Goal: Task Accomplishment & Management: Use online tool/utility

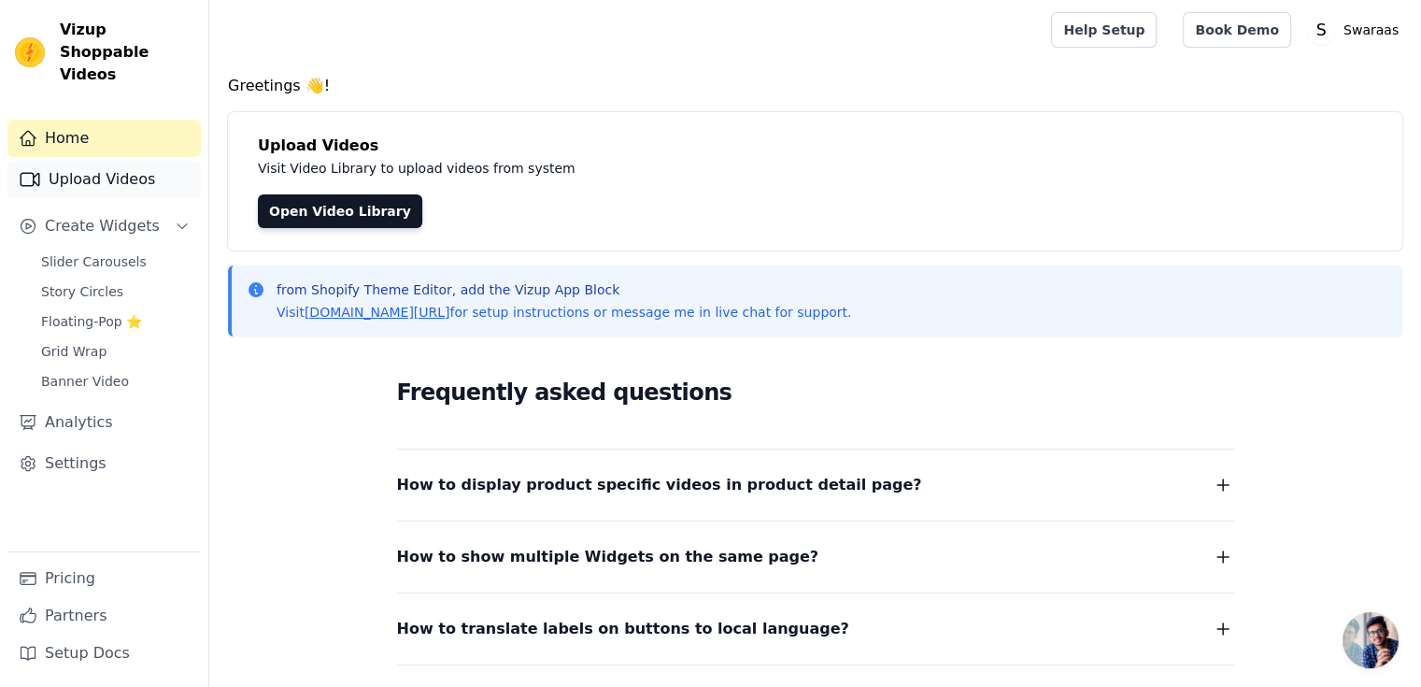
click at [126, 164] on link "Upload Videos" at bounding box center [103, 179] width 193 height 37
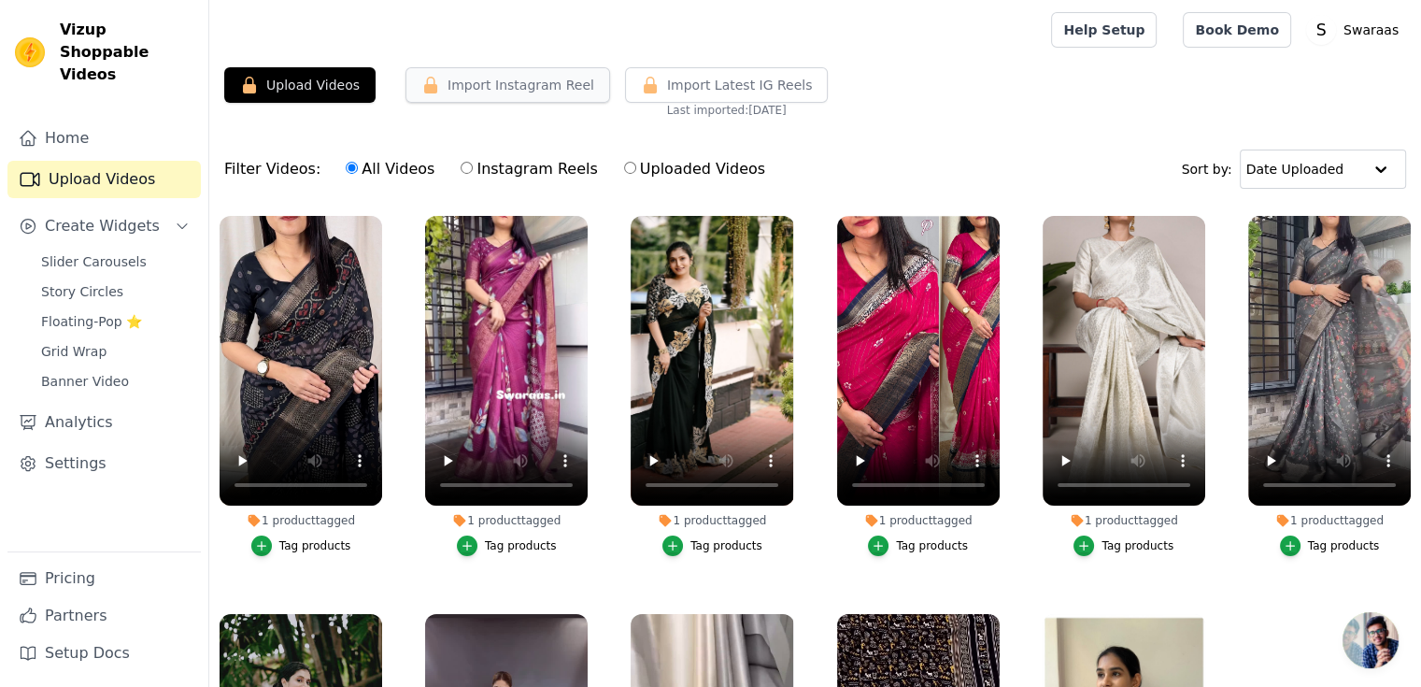
click at [502, 92] on button "Import Instagram Reel" at bounding box center [508, 85] width 205 height 36
click at [121, 215] on span "Create Widgets" at bounding box center [102, 226] width 115 height 22
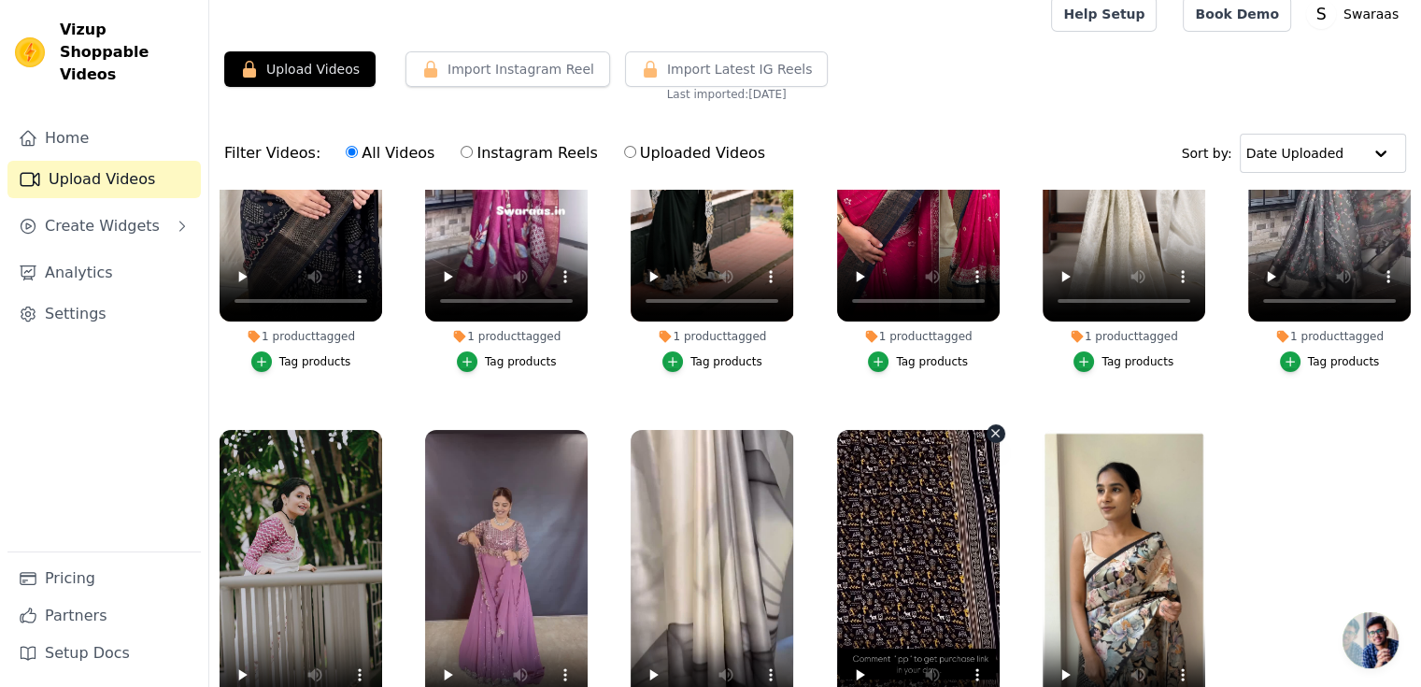
scroll to position [190, 0]
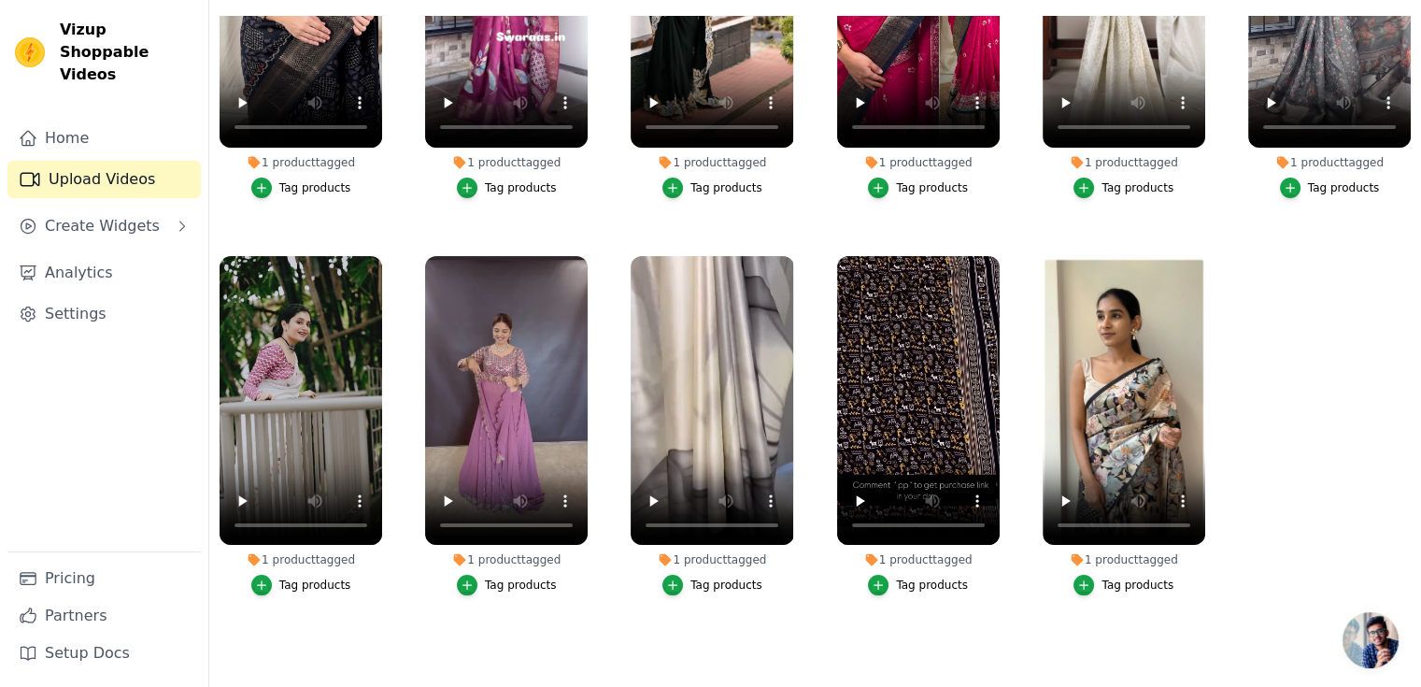
click at [1346, 388] on ul "1 product tagged Tag products 1 product tagged Tag products 1 product tagged Ta…" at bounding box center [815, 329] width 1212 height 627
click at [1198, 256] on icon "button" at bounding box center [1201, 259] width 7 height 7
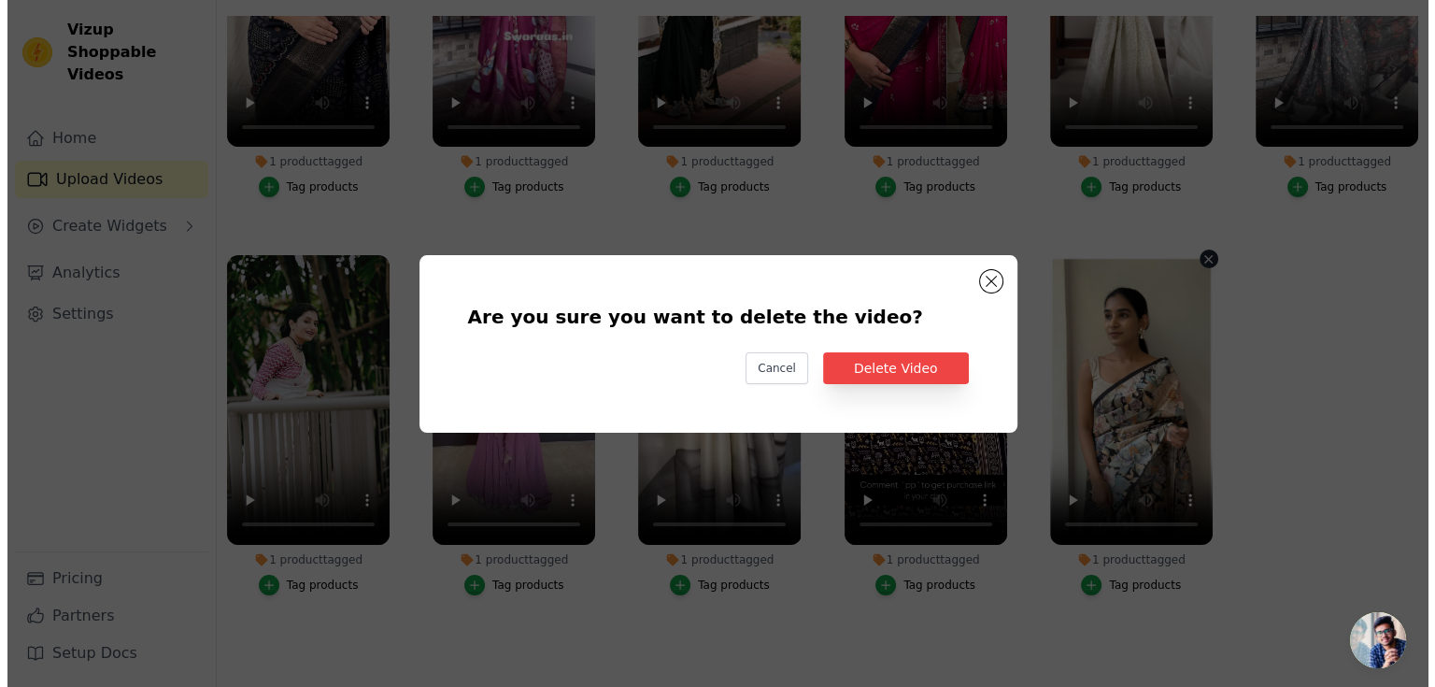
scroll to position [0, 0]
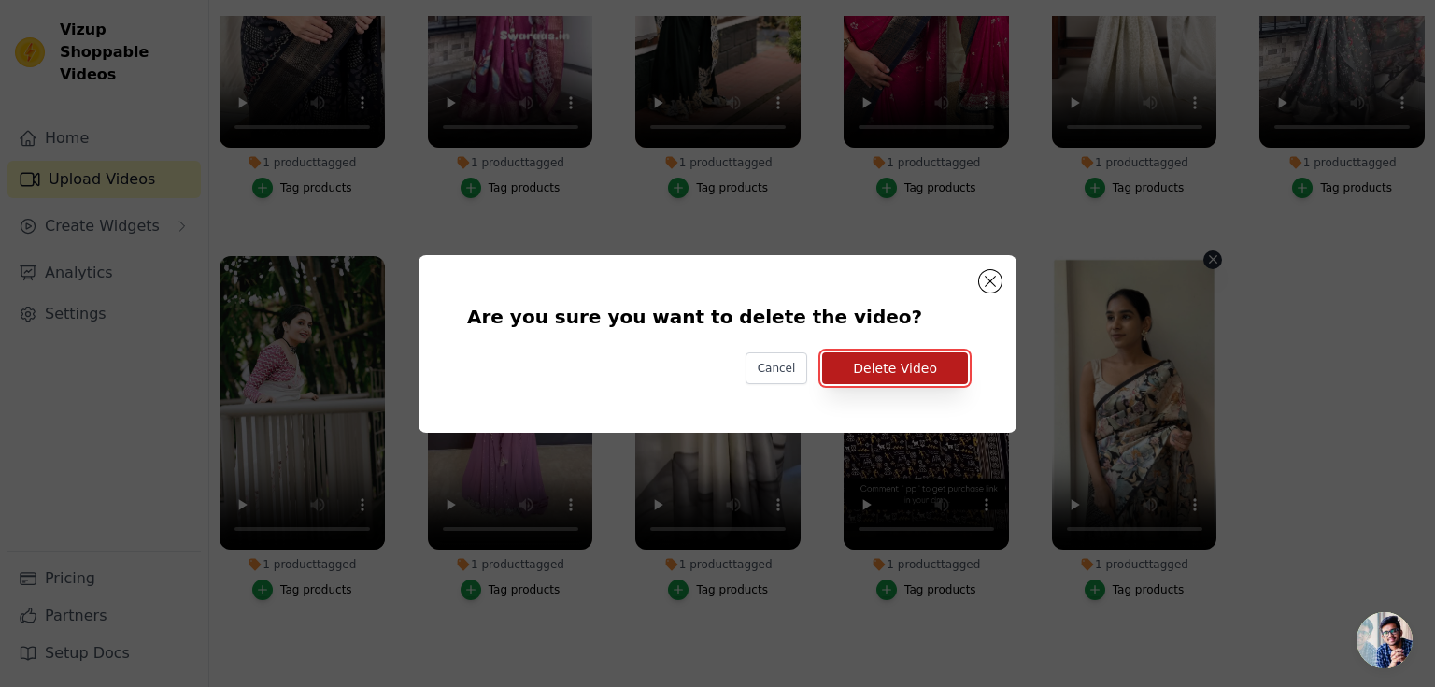
click at [882, 364] on button "Delete Video" at bounding box center [895, 368] width 146 height 32
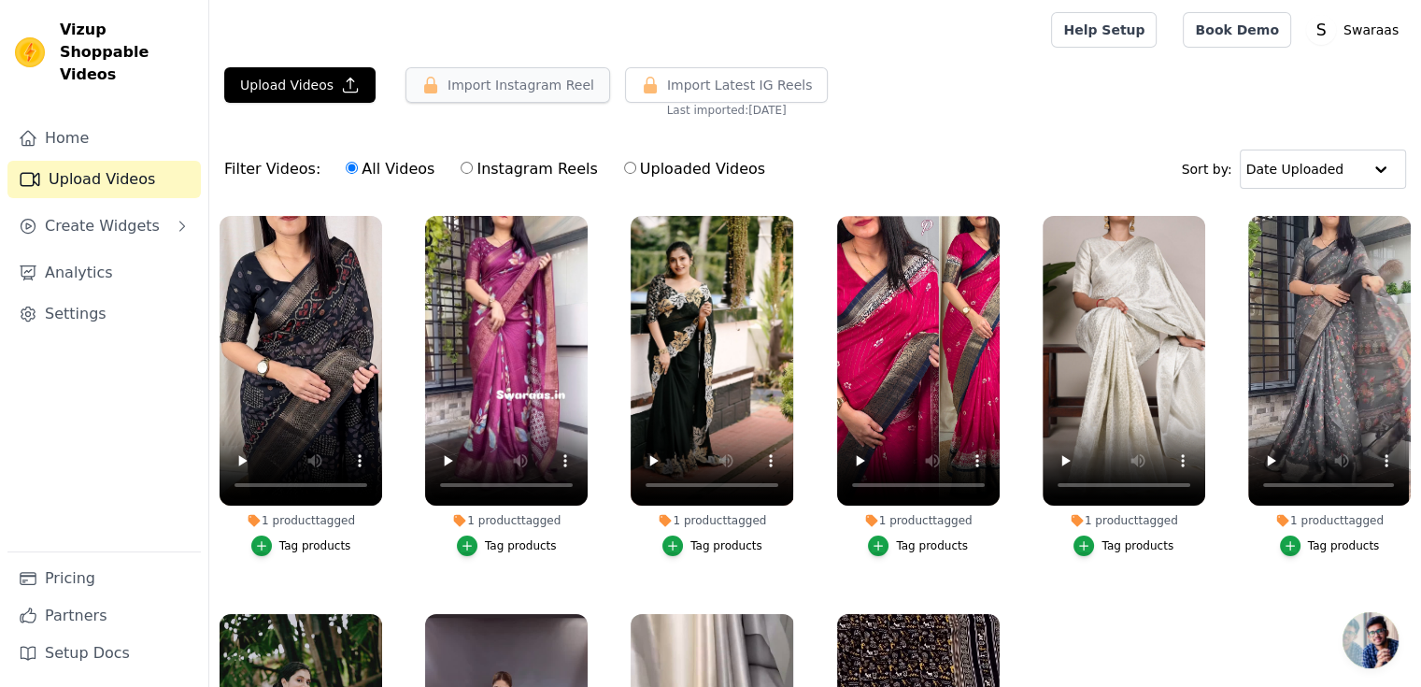
click at [459, 98] on button "Import Instagram Reel" at bounding box center [508, 85] width 205 height 36
click at [299, 80] on button "Upload Videos" at bounding box center [299, 85] width 151 height 36
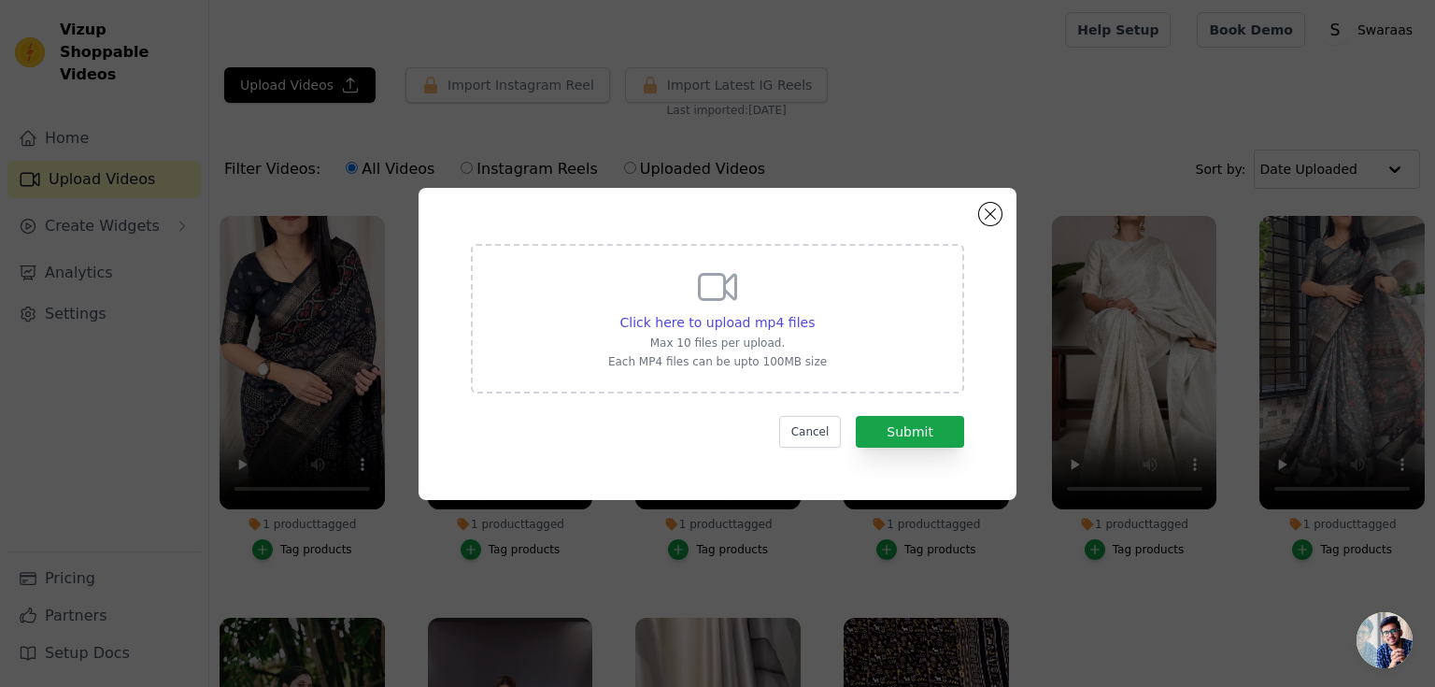
click at [1003, 219] on div "Click here to upload mp4 files Max 10 files per upload. Each MP4 files can be u…" at bounding box center [718, 344] width 598 height 312
click at [988, 220] on button "Close modal" at bounding box center [990, 214] width 22 height 22
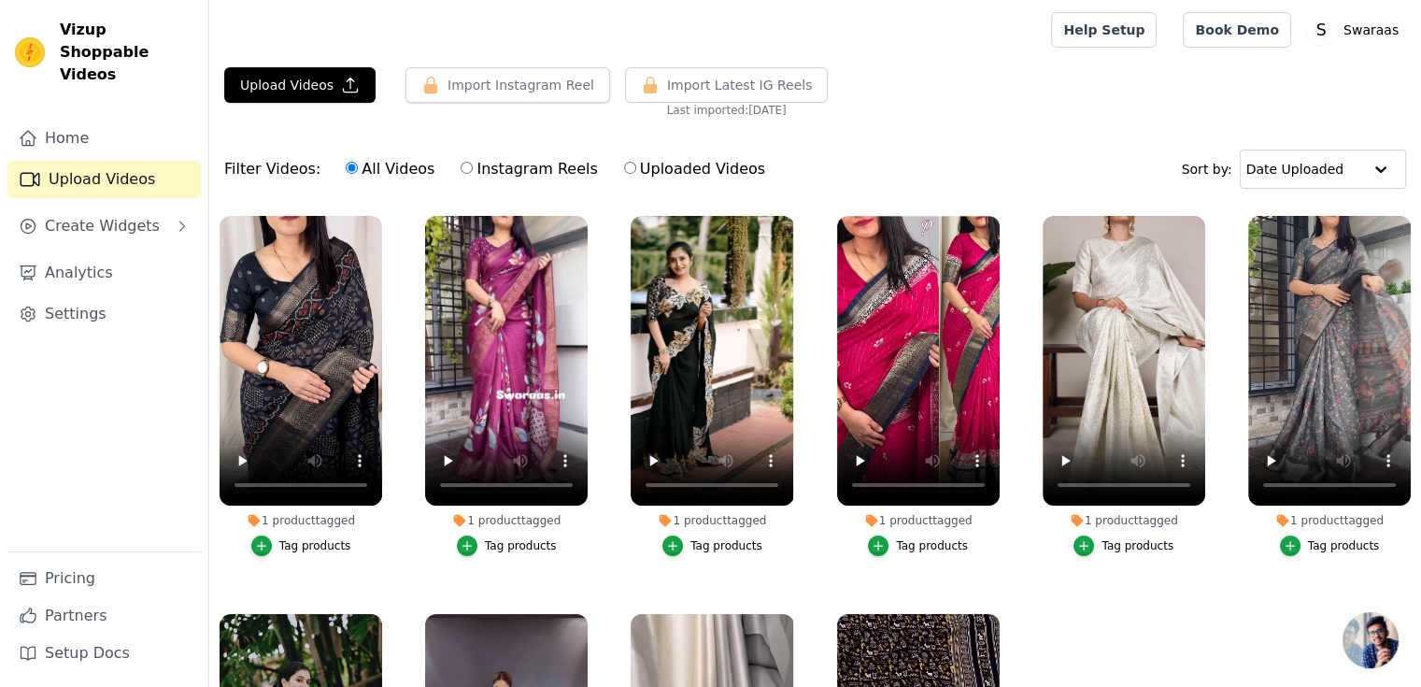
scroll to position [172, 0]
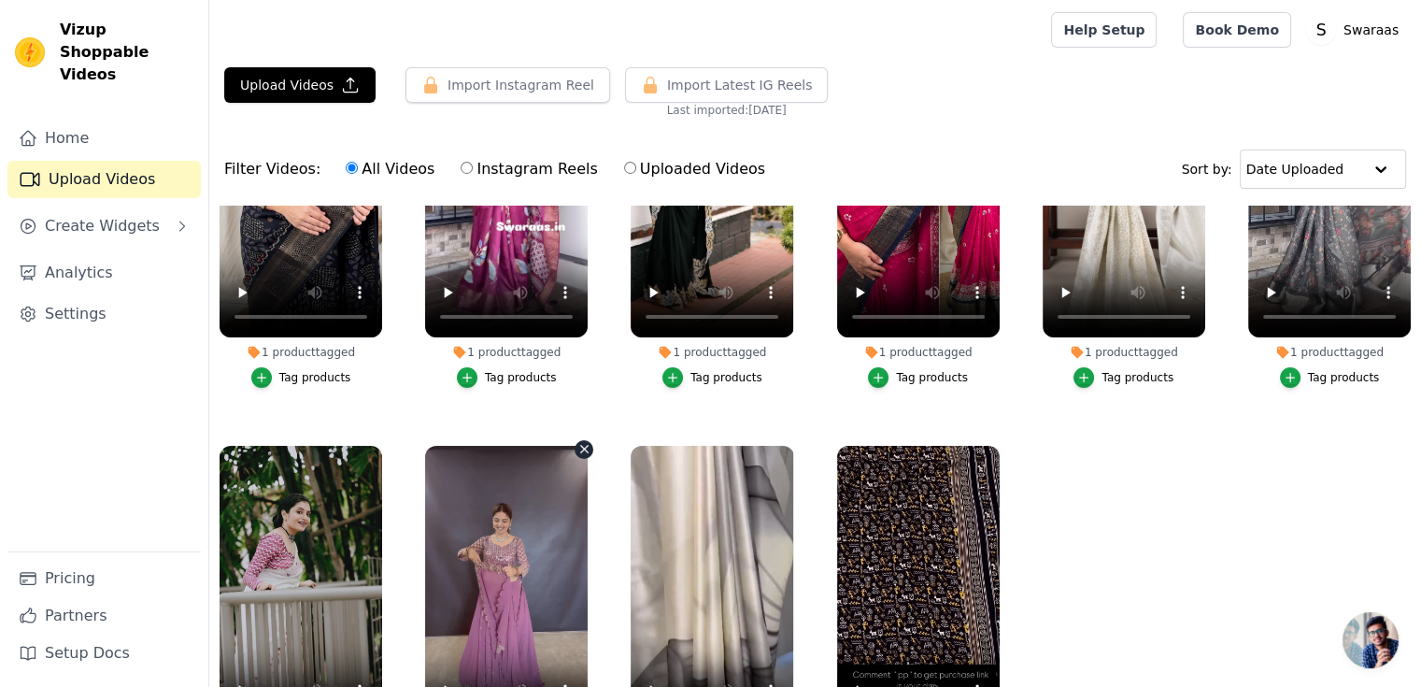
click at [582, 444] on icon "button" at bounding box center [585, 449] width 14 height 14
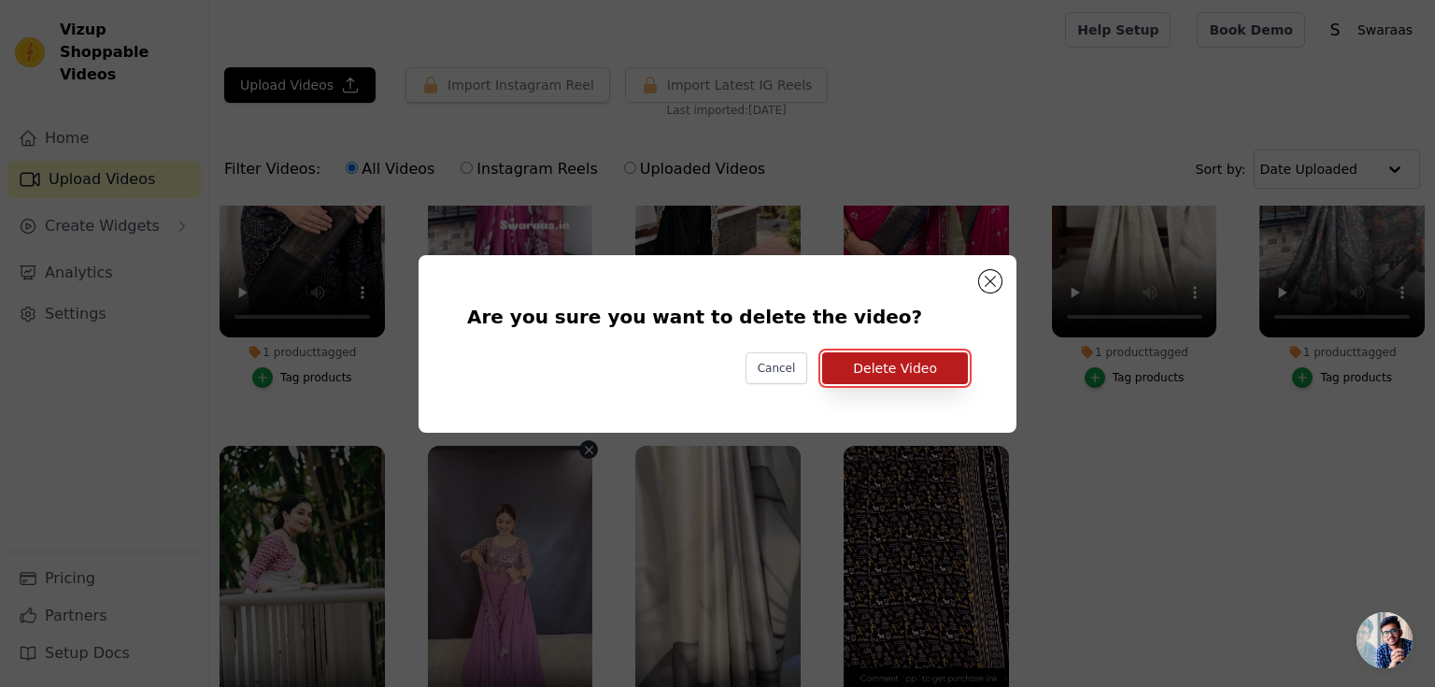
click at [890, 366] on button "Delete Video" at bounding box center [895, 368] width 146 height 32
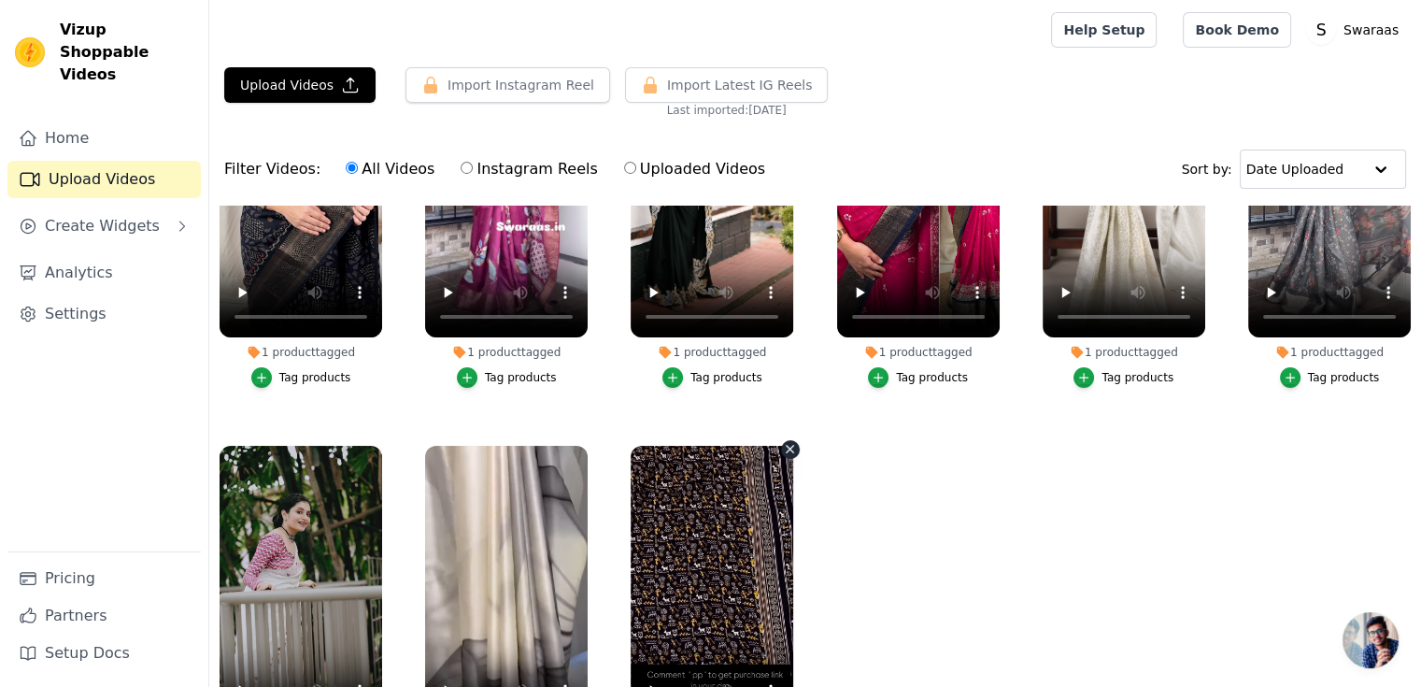
scroll to position [0, 0]
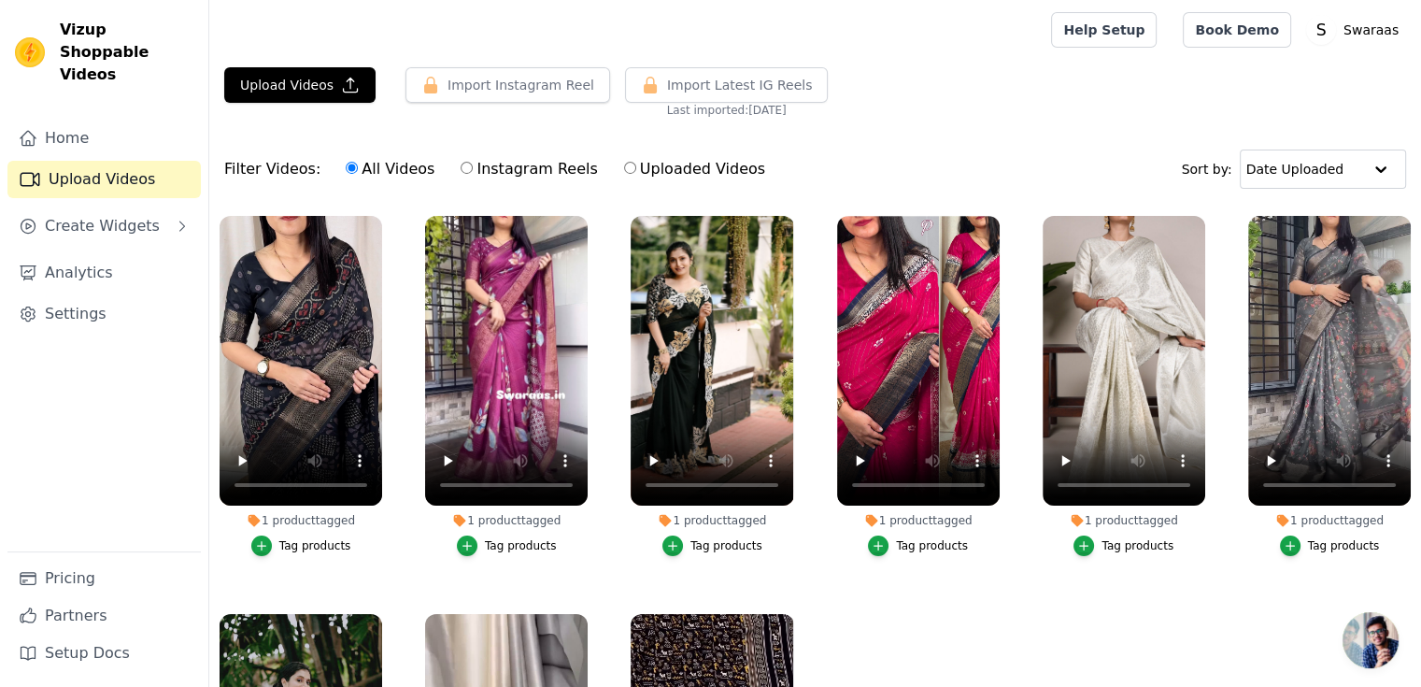
click at [445, 161] on div "All Videos Instagram Reels Uploaded Videos" at bounding box center [555, 169] width 440 height 43
click at [461, 163] on input "Instagram Reels" at bounding box center [467, 168] width 12 height 12
radio input "true"
click at [561, 76] on button "Import Instagram Reel" at bounding box center [508, 85] width 205 height 36
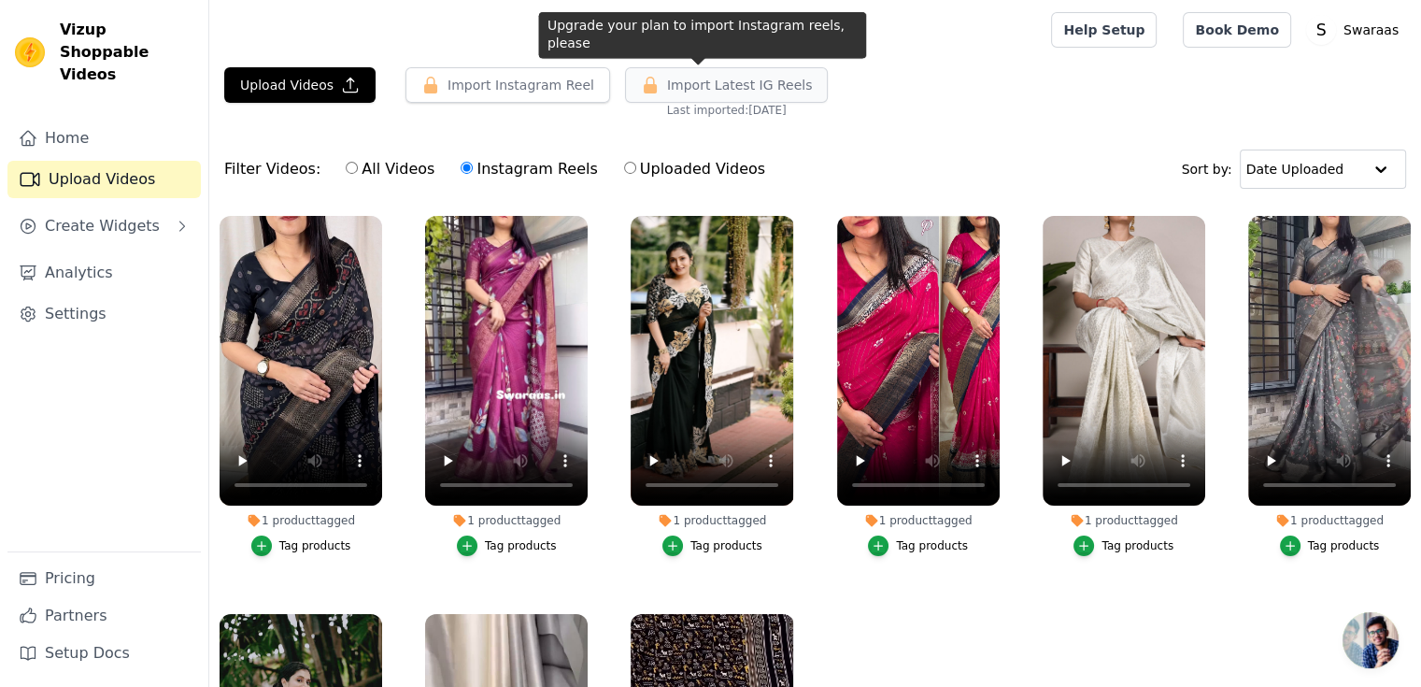
click at [709, 96] on button "Import Latest IG Reels" at bounding box center [727, 85] width 204 height 36
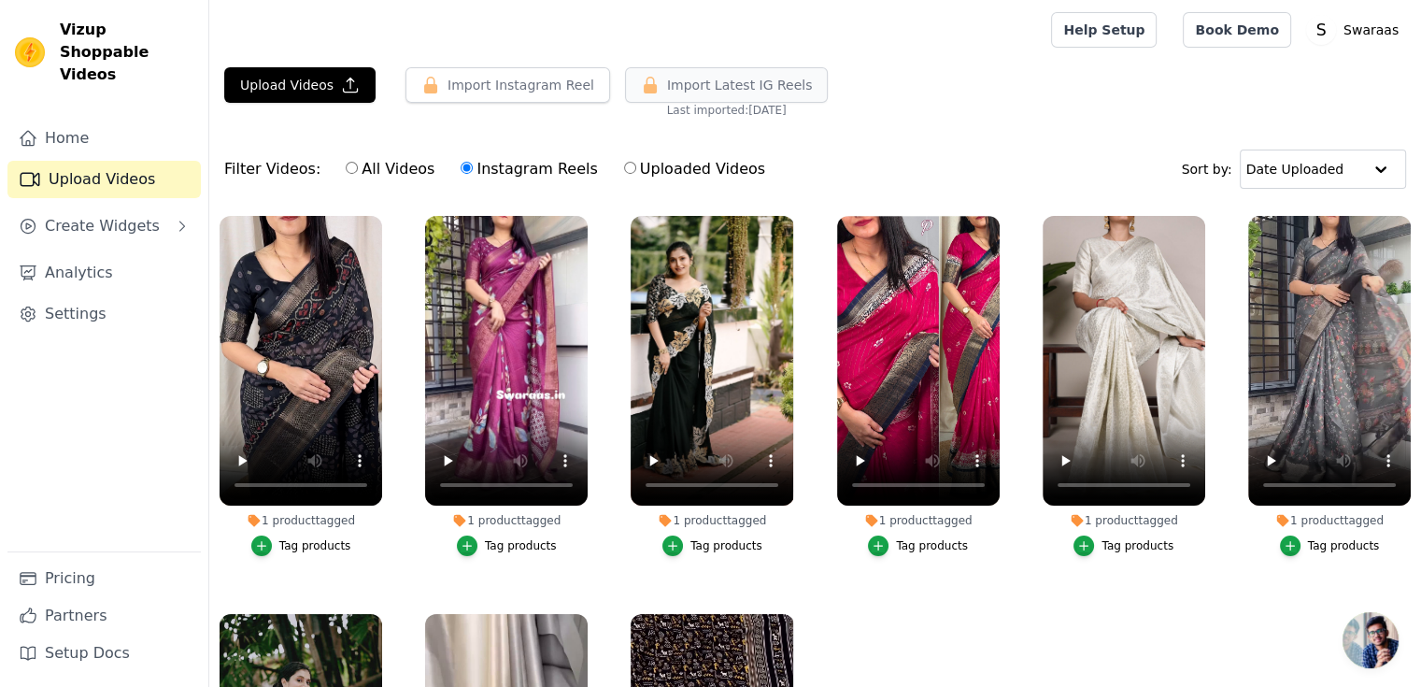
click at [709, 96] on button "Import Latest IG Reels" at bounding box center [727, 85] width 204 height 36
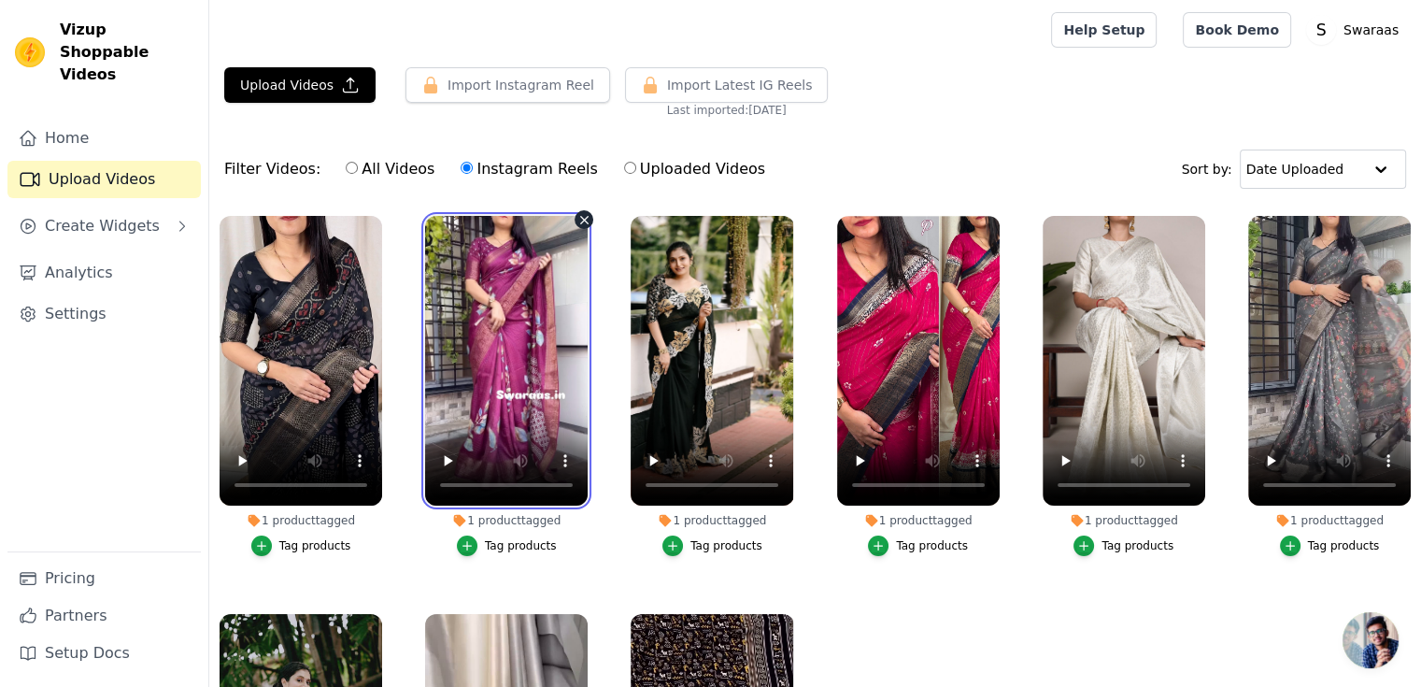
click at [579, 229] on video at bounding box center [506, 361] width 163 height 290
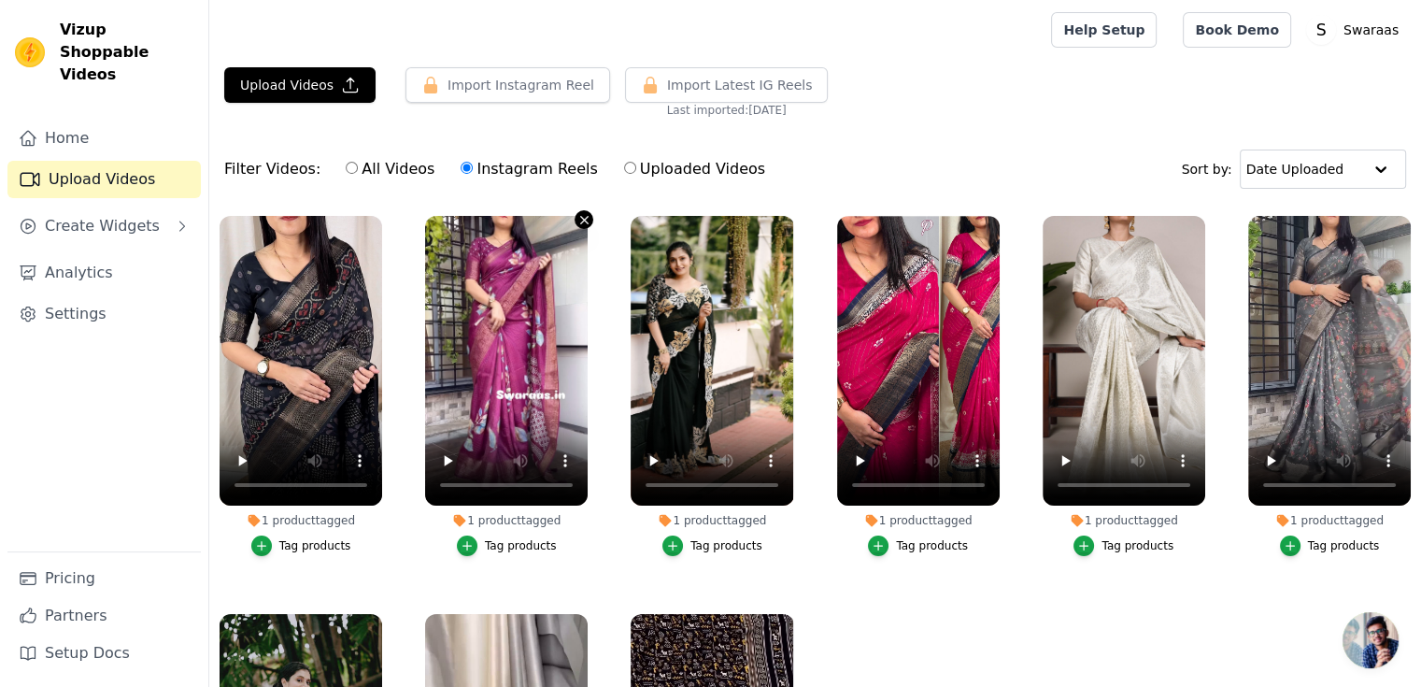
click at [587, 214] on icon "button" at bounding box center [585, 220] width 14 height 14
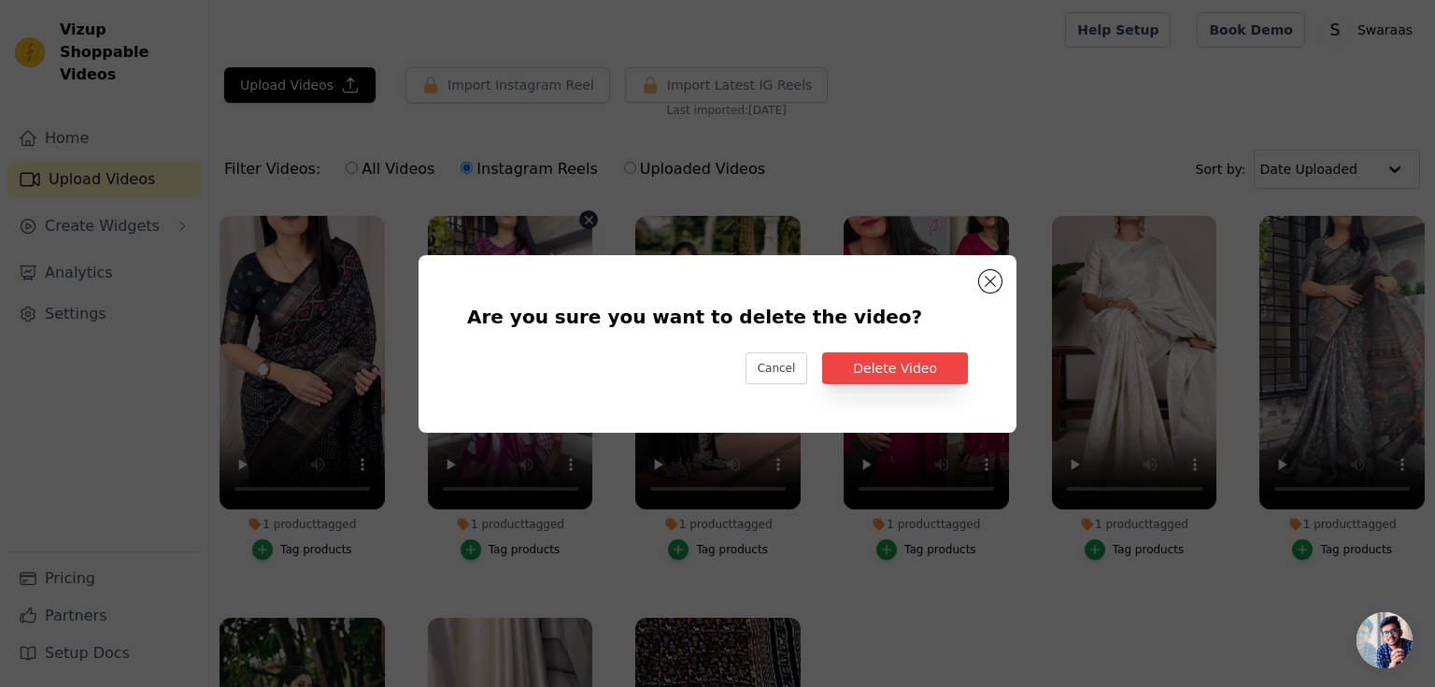
click at [883, 350] on div "Are you sure you want to delete the video? Cancel Delete Video" at bounding box center [718, 344] width 538 height 118
click at [881, 361] on button "Delete Video" at bounding box center [895, 368] width 146 height 32
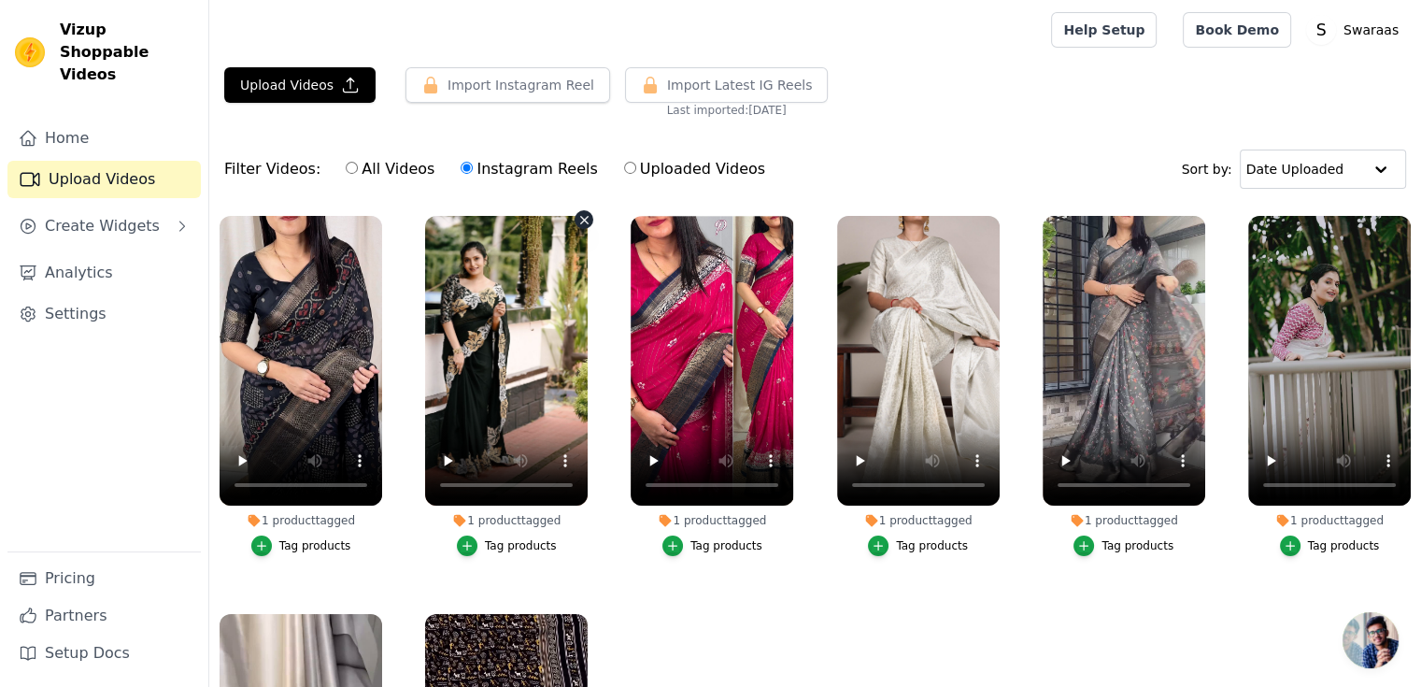
click at [578, 220] on icon "button" at bounding box center [585, 220] width 14 height 14
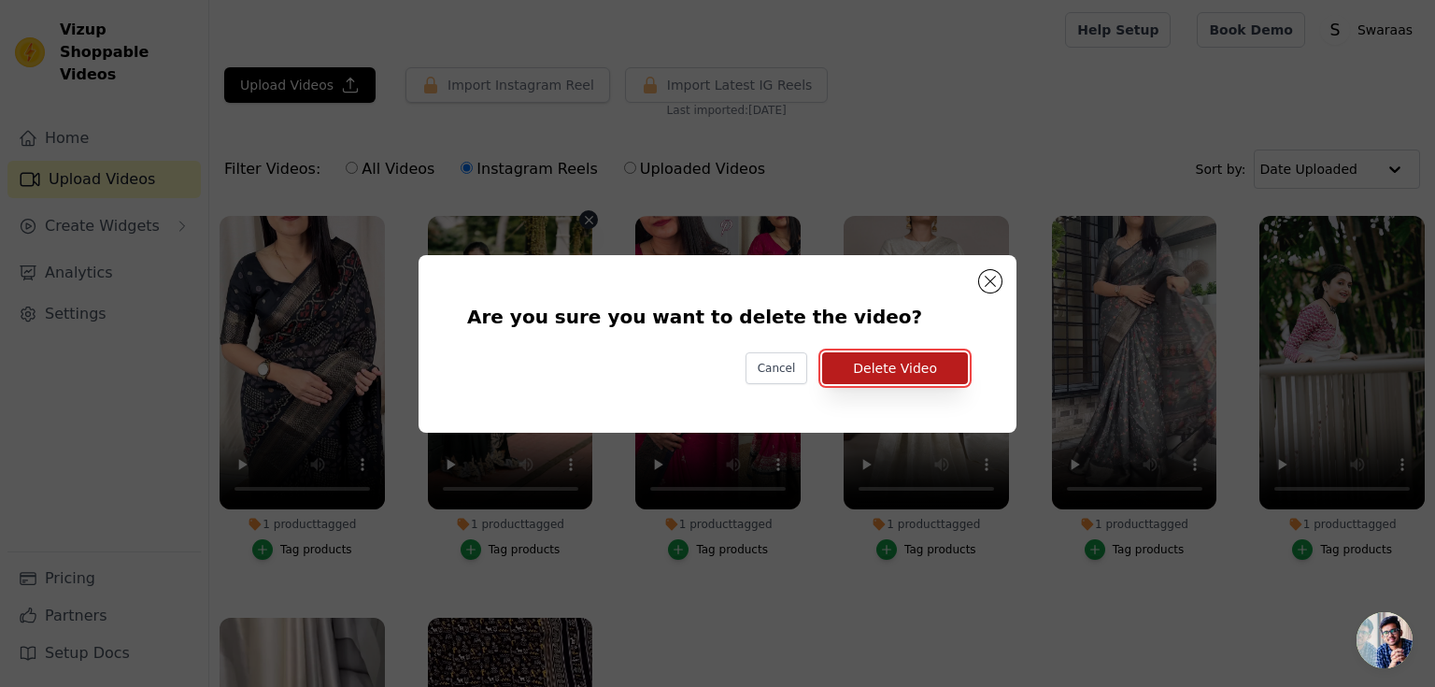
click at [889, 370] on button "Delete Video" at bounding box center [895, 368] width 146 height 32
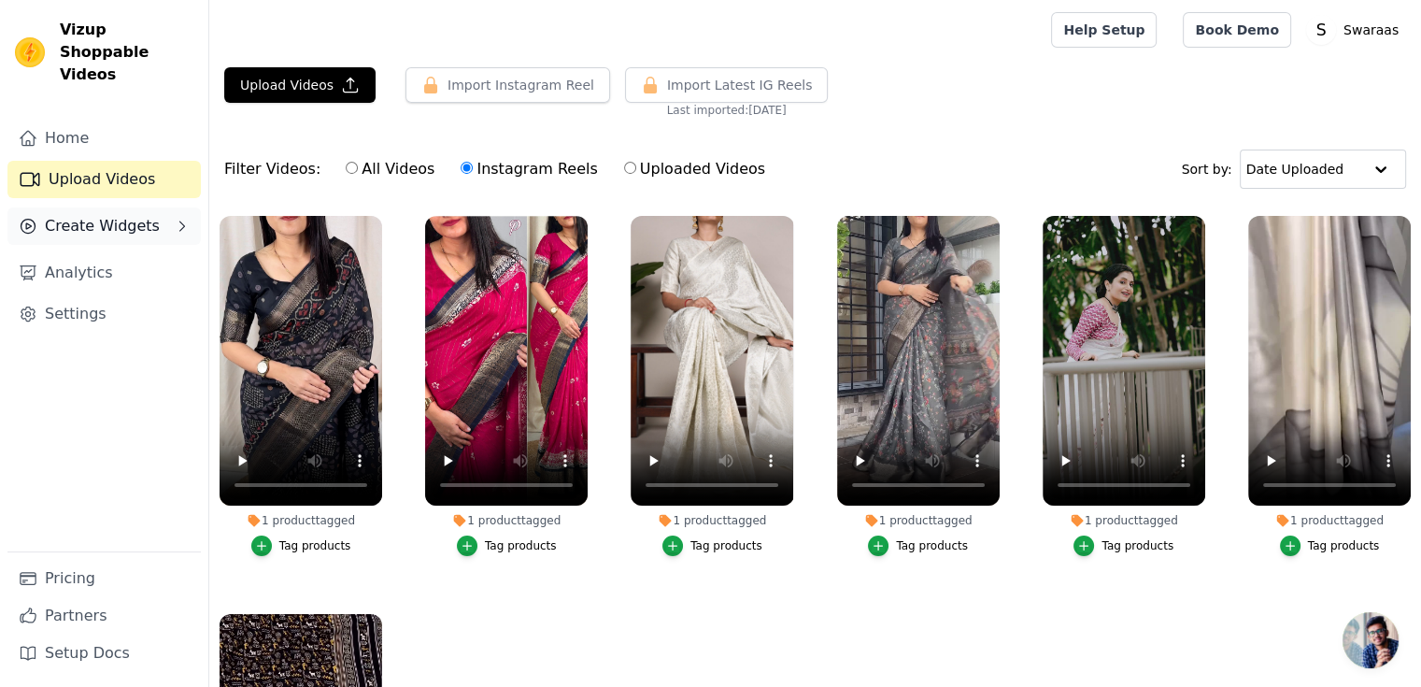
click at [204, 198] on nav "Home Upload Videos Create Widgets Analytics Settings Pricing Partners Setup Docs" at bounding box center [104, 403] width 208 height 567
click at [191, 207] on button "Create Widgets" at bounding box center [103, 225] width 193 height 37
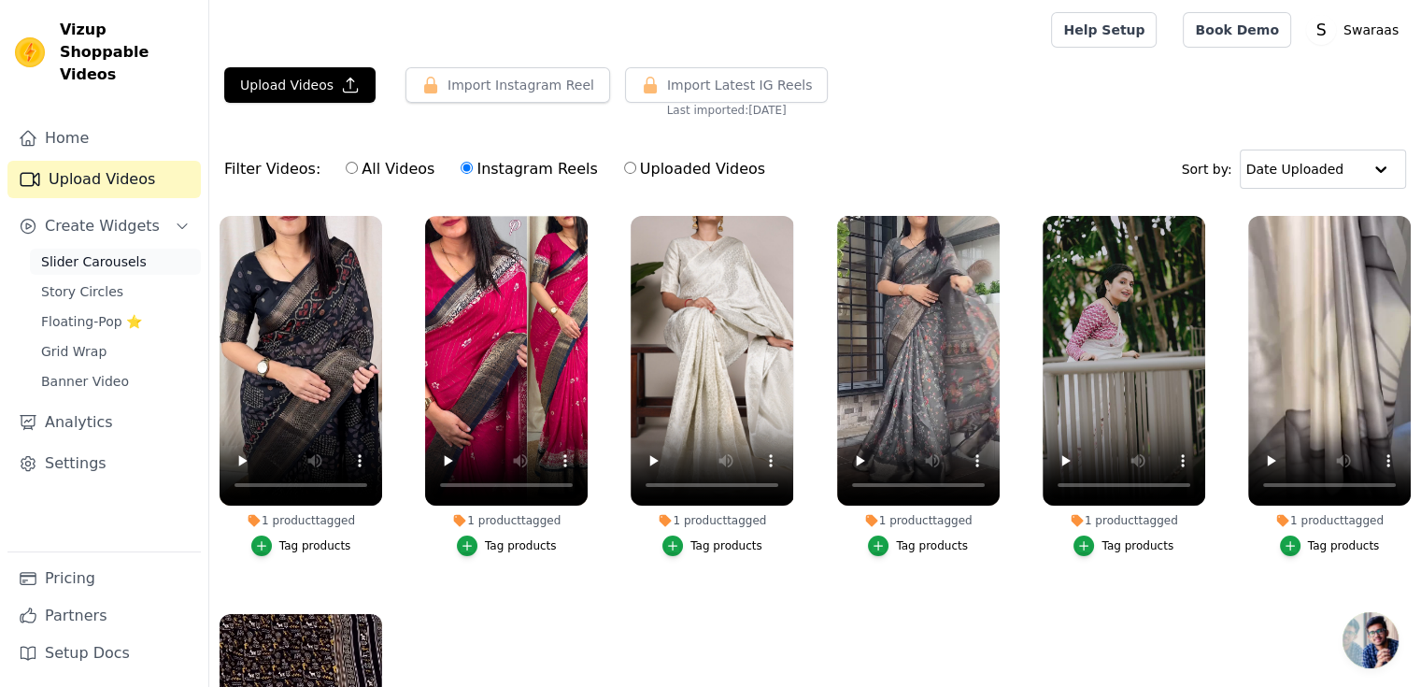
click at [129, 252] on span "Slider Carousels" at bounding box center [94, 261] width 106 height 19
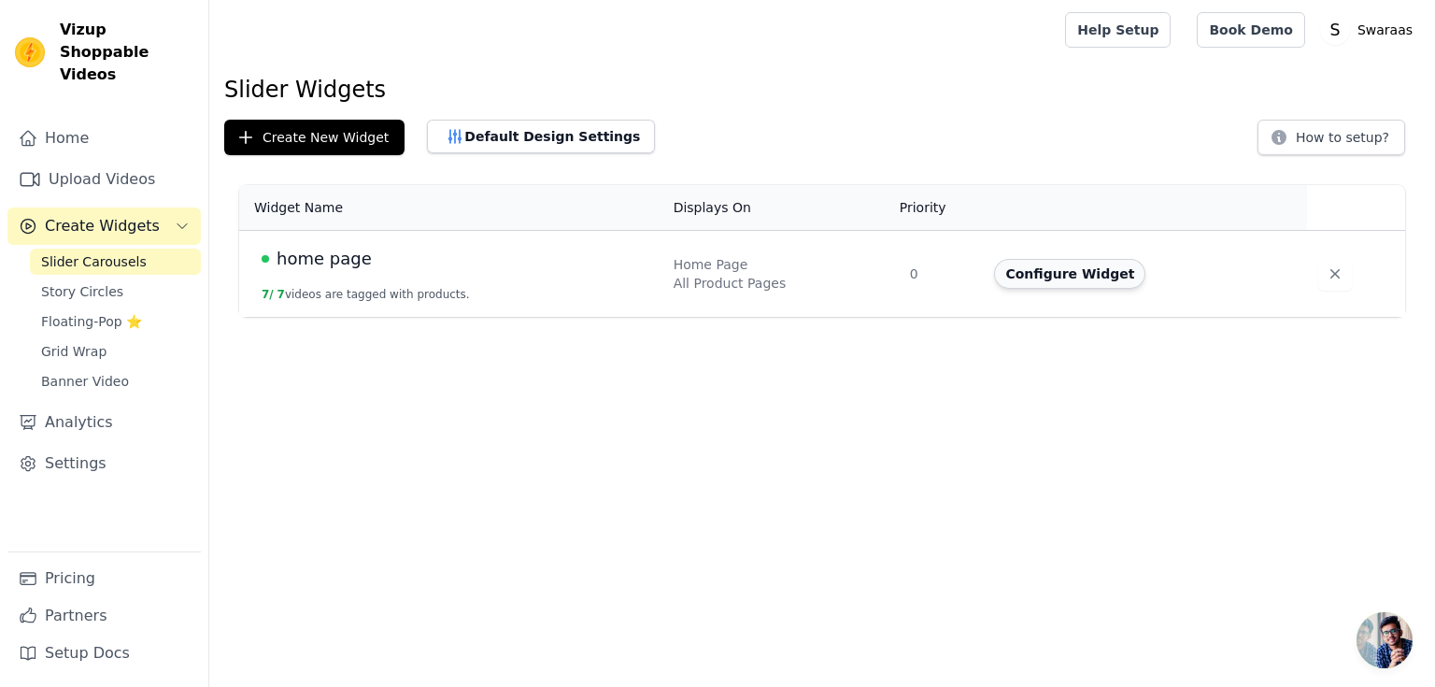
click at [1034, 268] on button "Configure Widget" at bounding box center [1069, 274] width 151 height 30
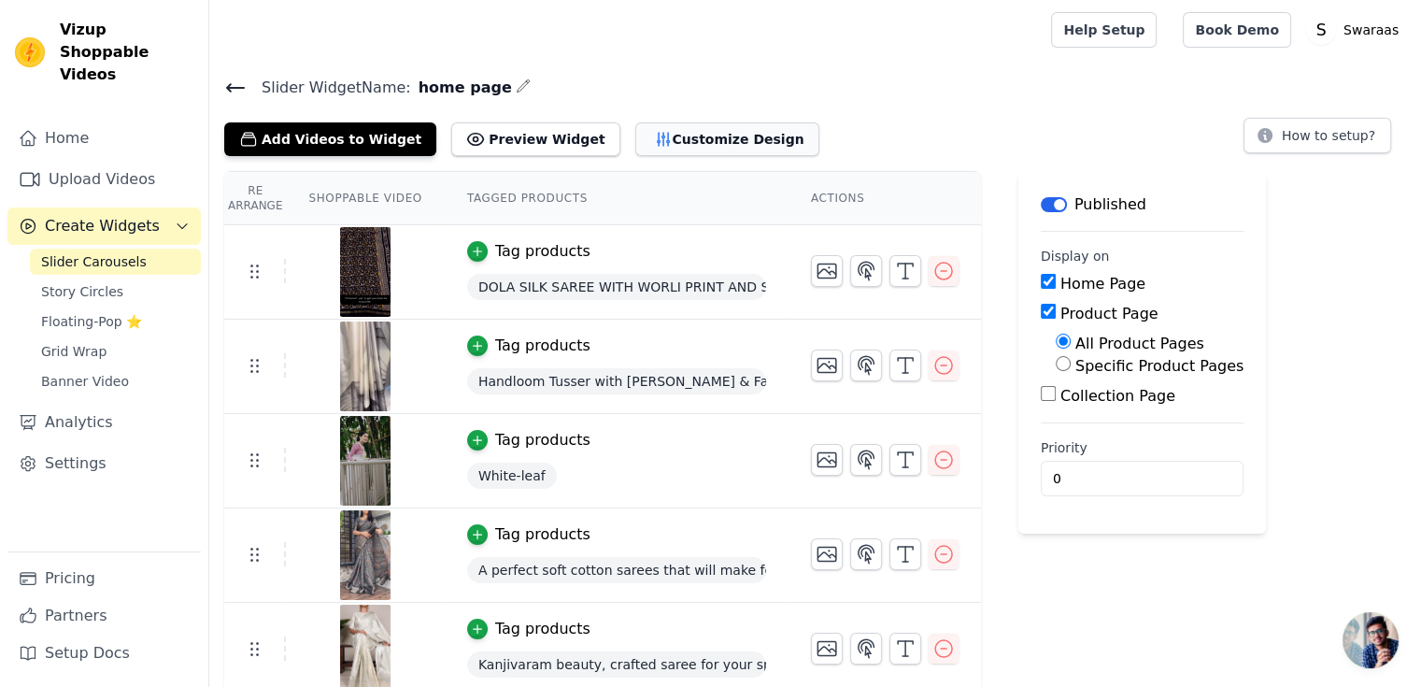
click at [661, 142] on button "Customize Design" at bounding box center [727, 139] width 184 height 34
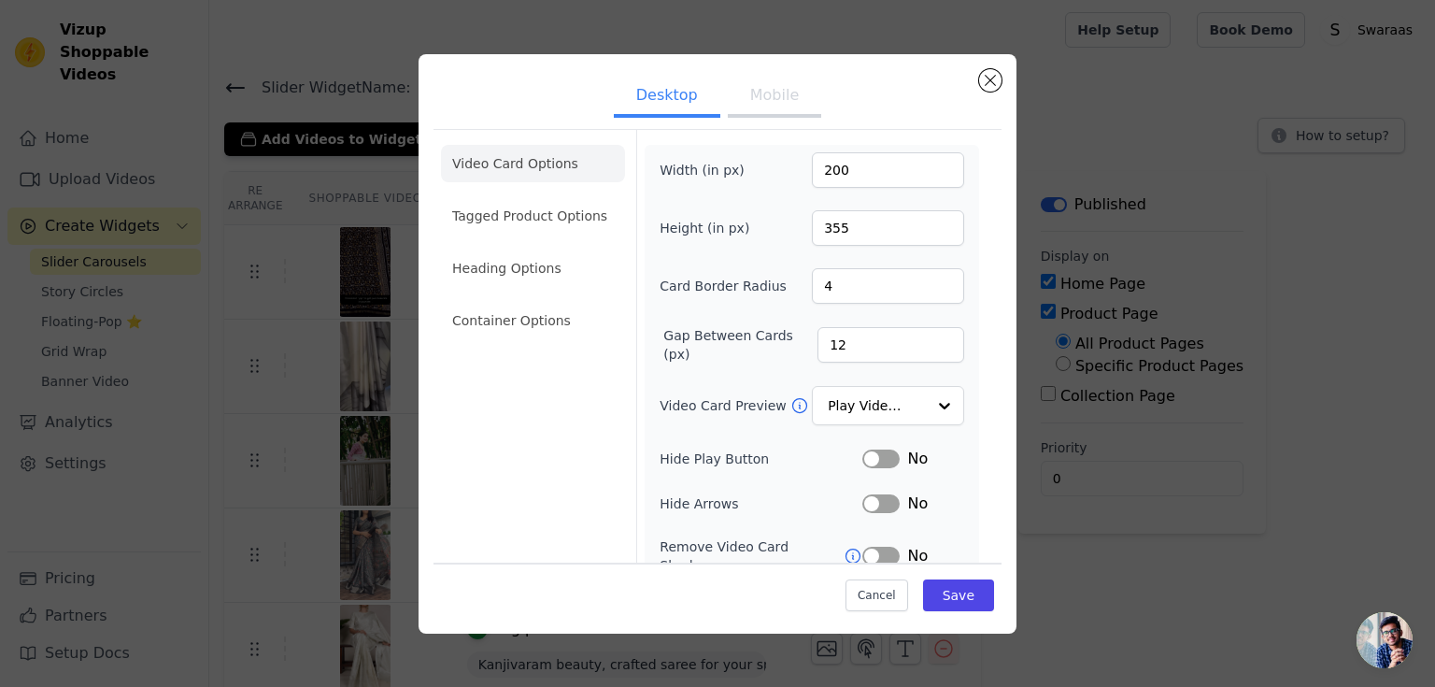
click at [766, 96] on button "Mobile" at bounding box center [774, 97] width 93 height 41
click at [572, 302] on li "Tagged Product Options" at bounding box center [533, 320] width 184 height 37
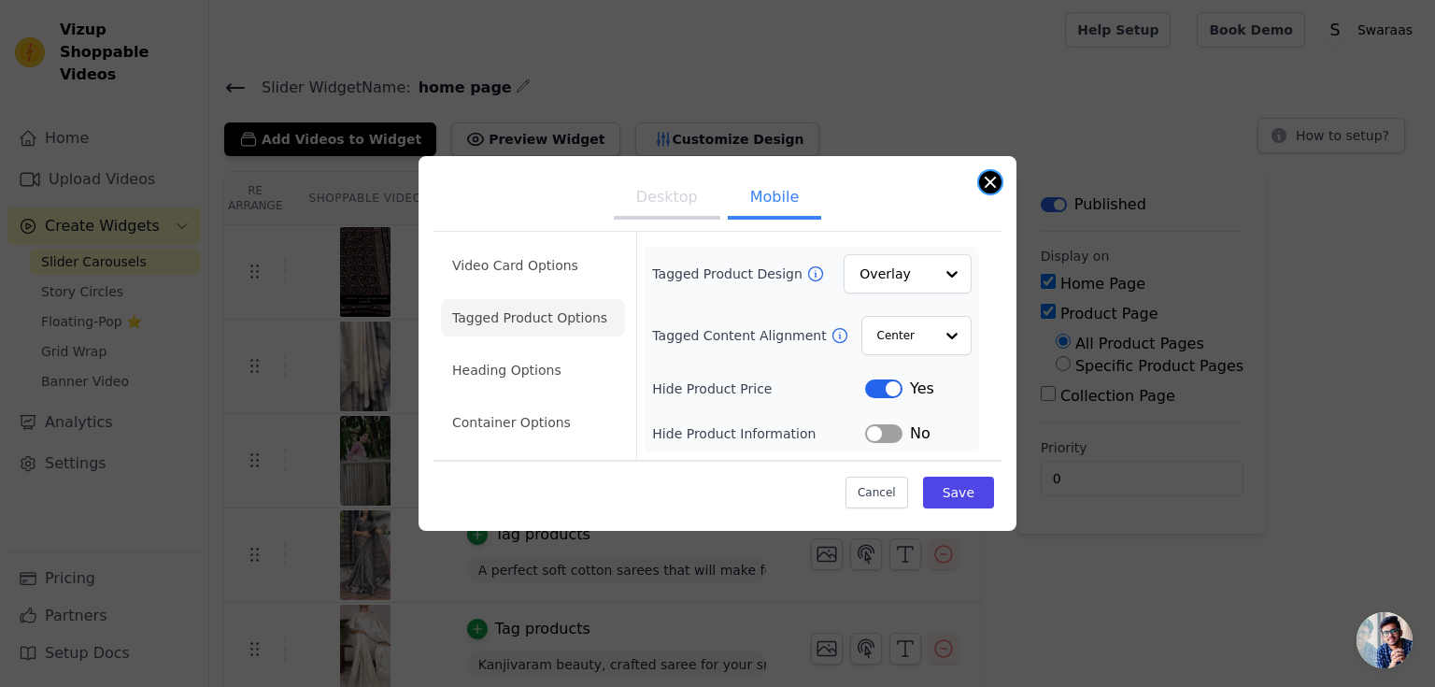
click at [982, 178] on button "Close modal" at bounding box center [990, 182] width 22 height 22
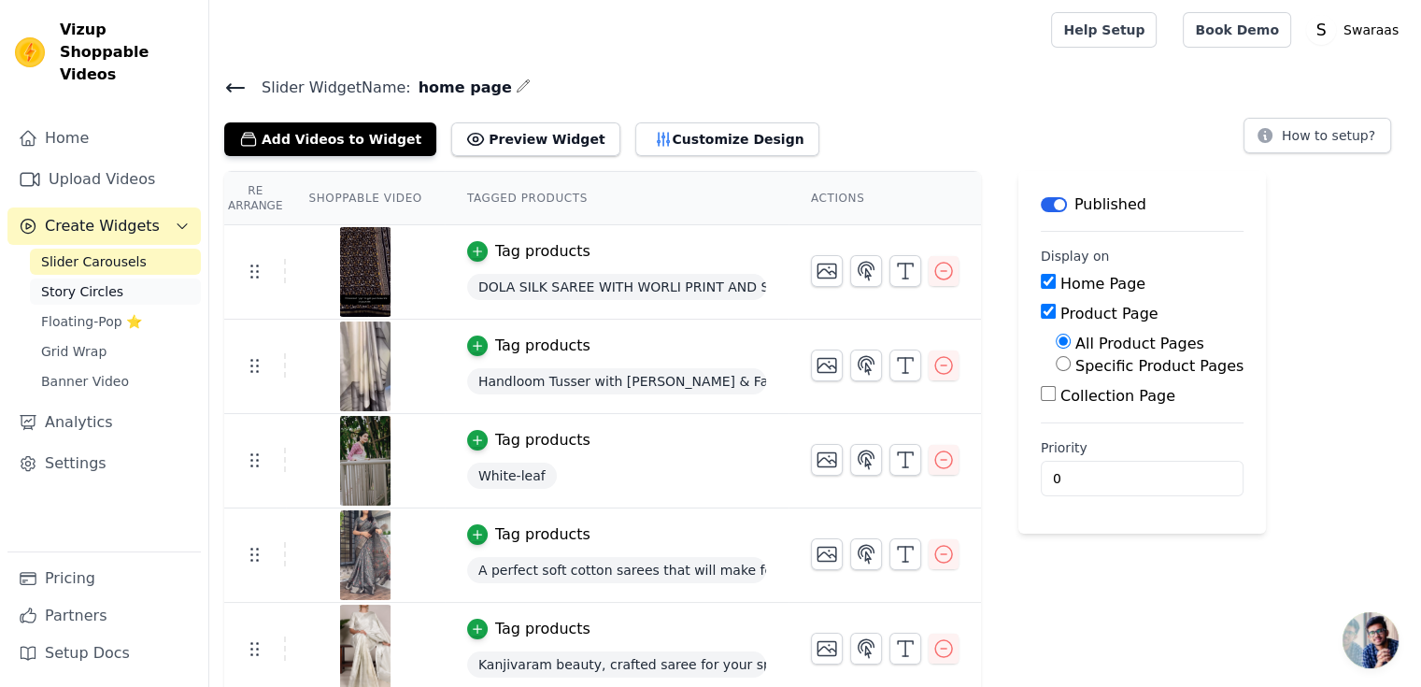
click at [120, 278] on link "Story Circles" at bounding box center [115, 291] width 171 height 26
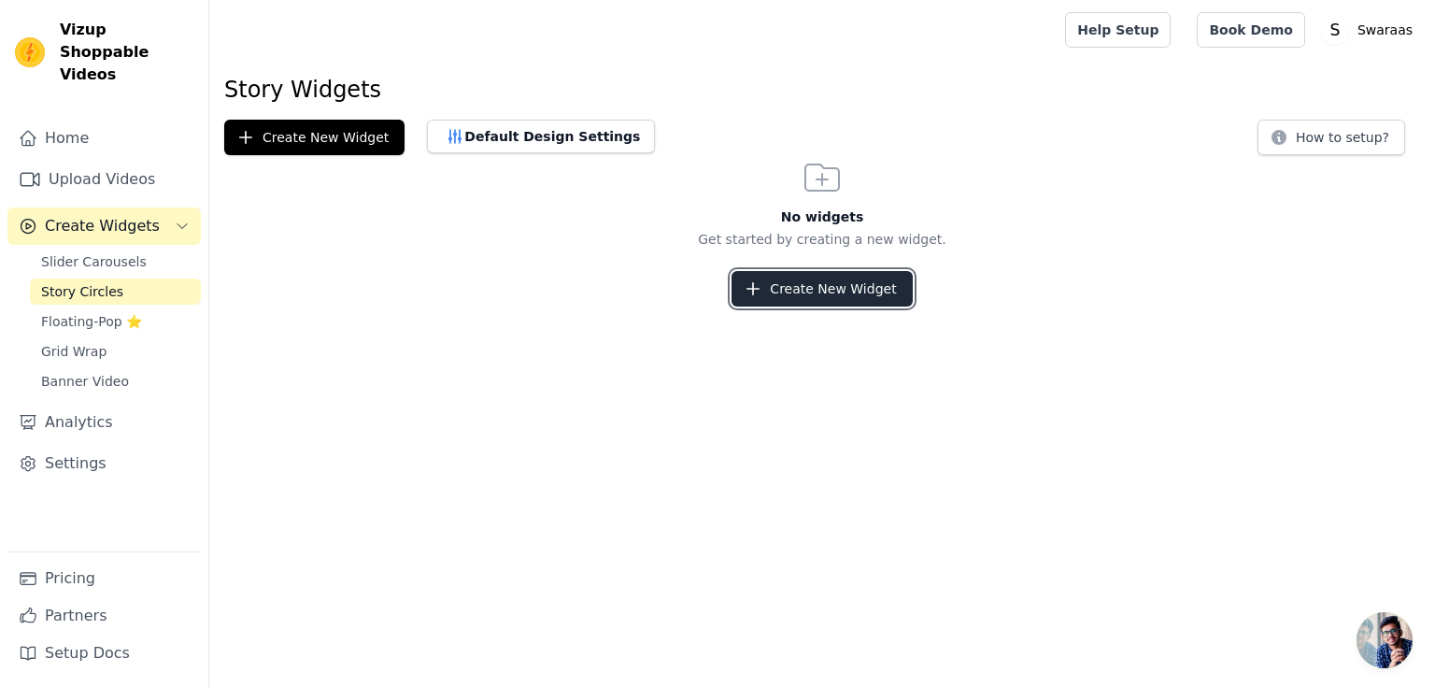
click at [848, 294] on button "Create New Widget" at bounding box center [822, 289] width 180 height 36
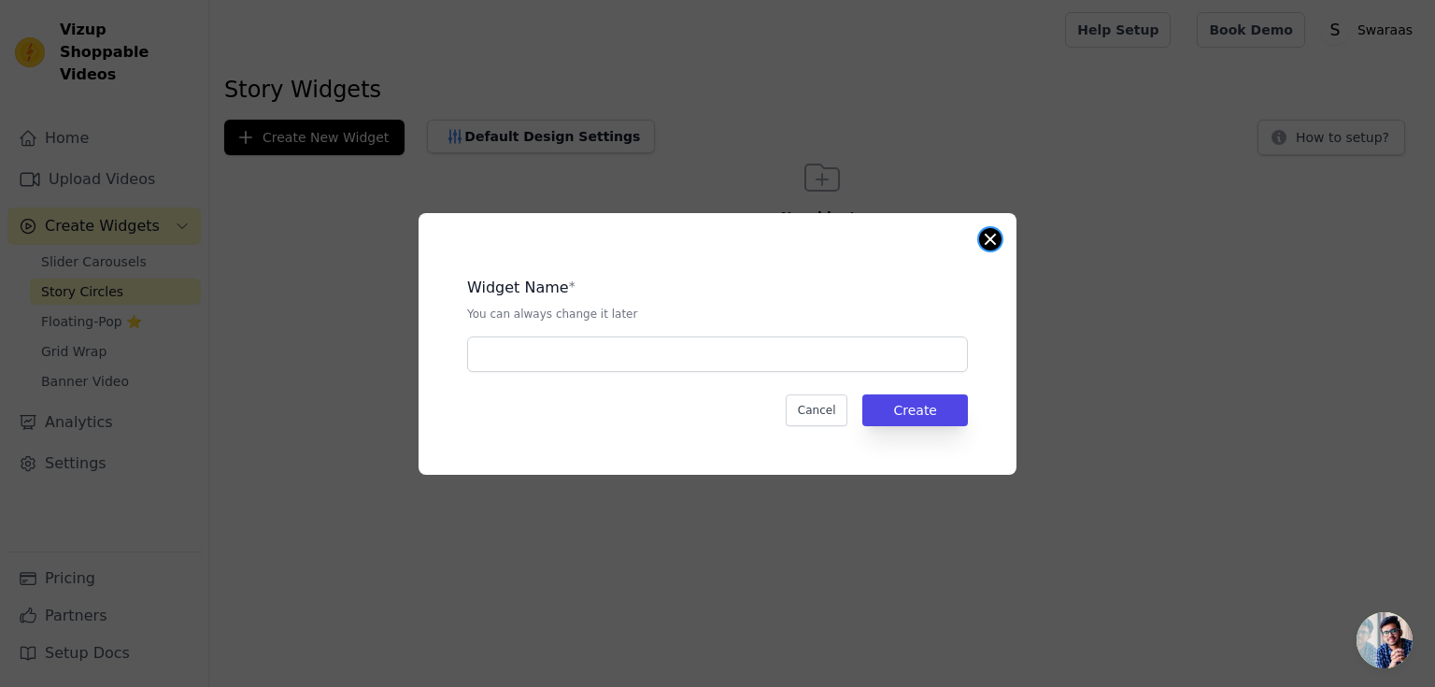
click at [991, 235] on button "Close modal" at bounding box center [990, 239] width 22 height 22
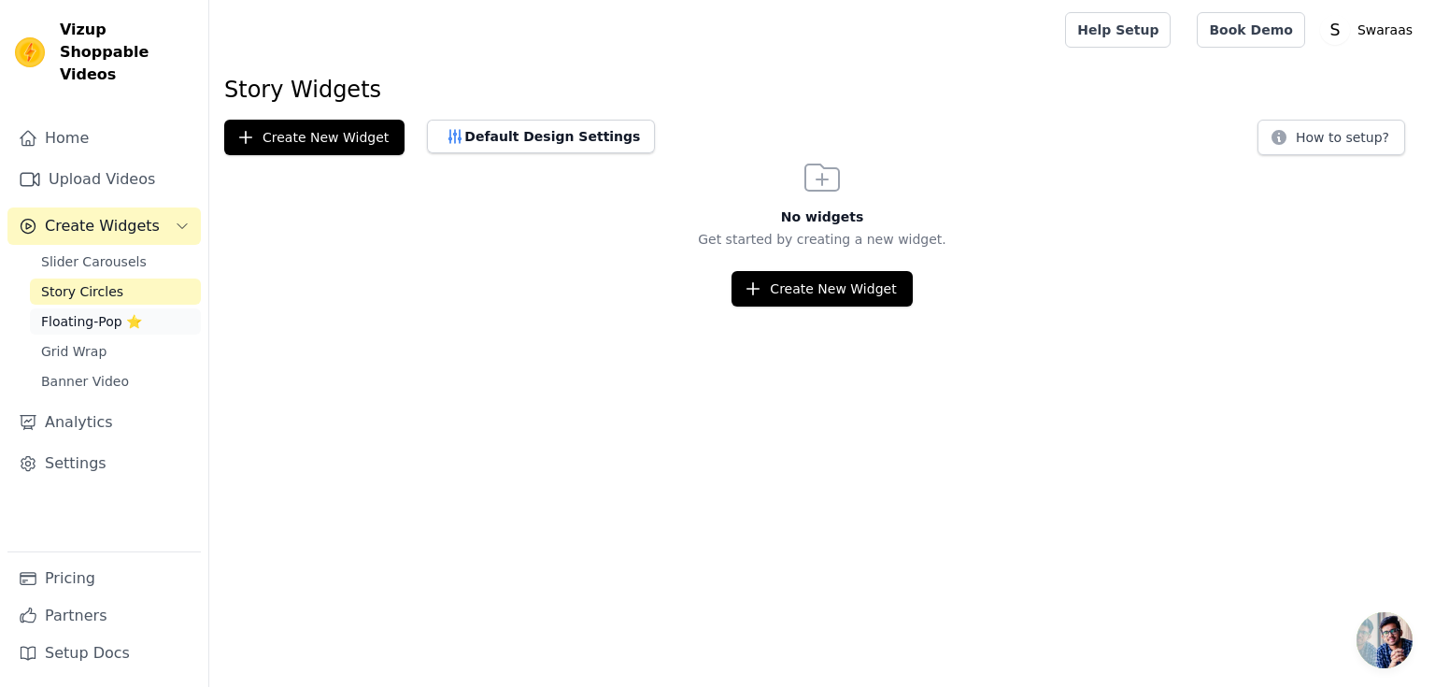
click at [123, 312] on span "Floating-Pop ⭐" at bounding box center [91, 321] width 101 height 19
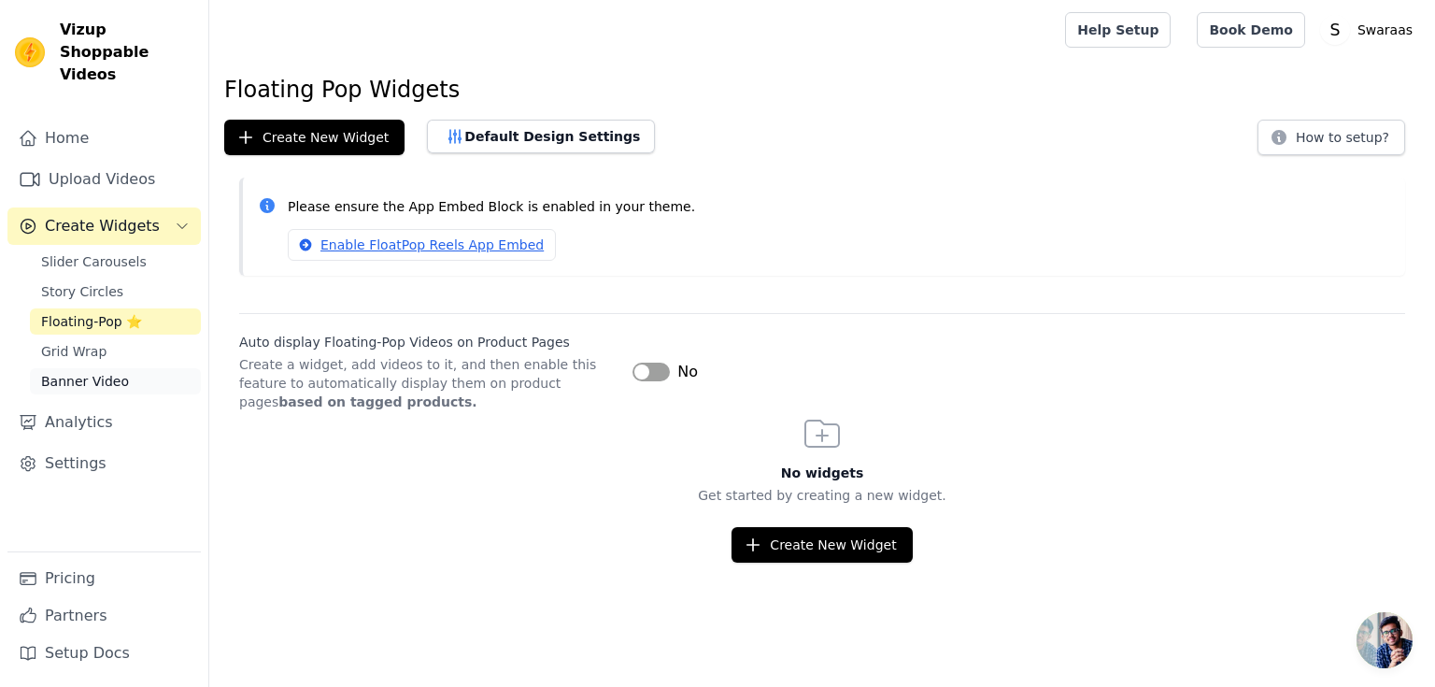
click at [110, 372] on span "Banner Video" at bounding box center [85, 381] width 88 height 19
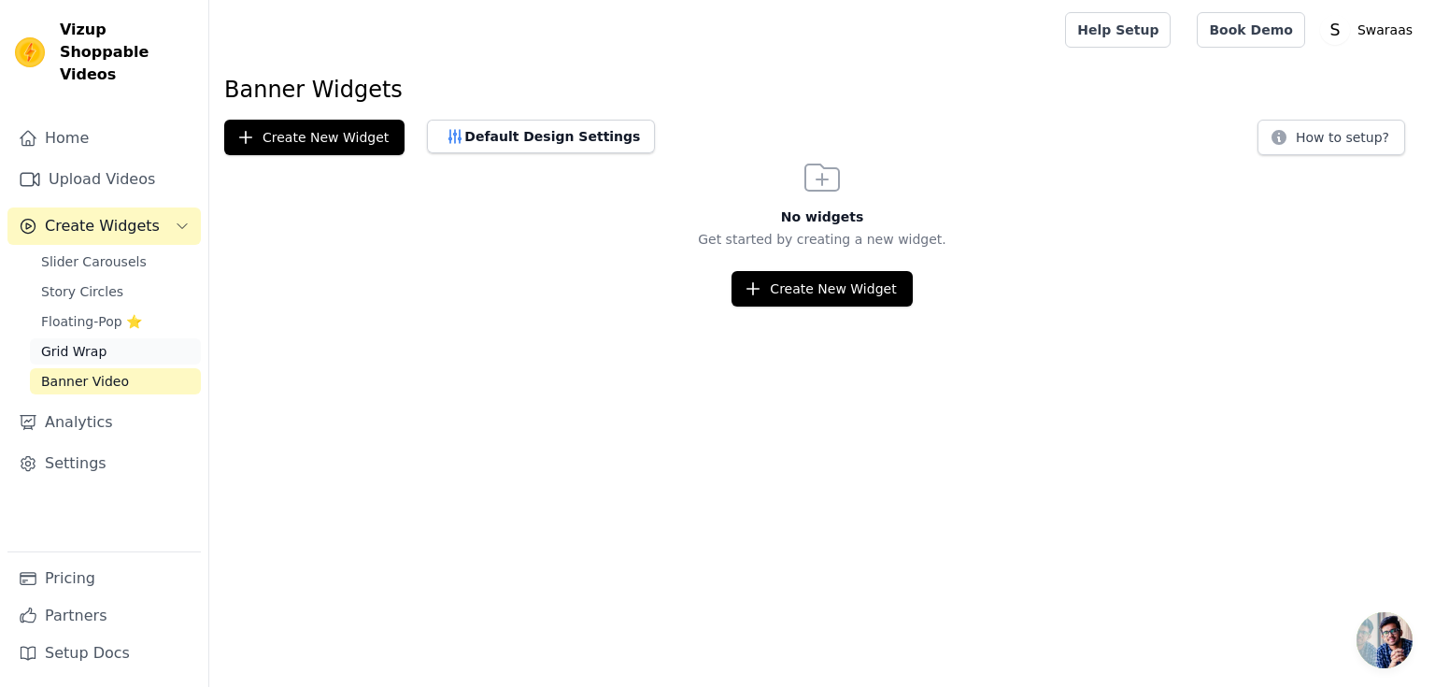
click at [84, 342] on span "Grid Wrap" at bounding box center [73, 351] width 65 height 19
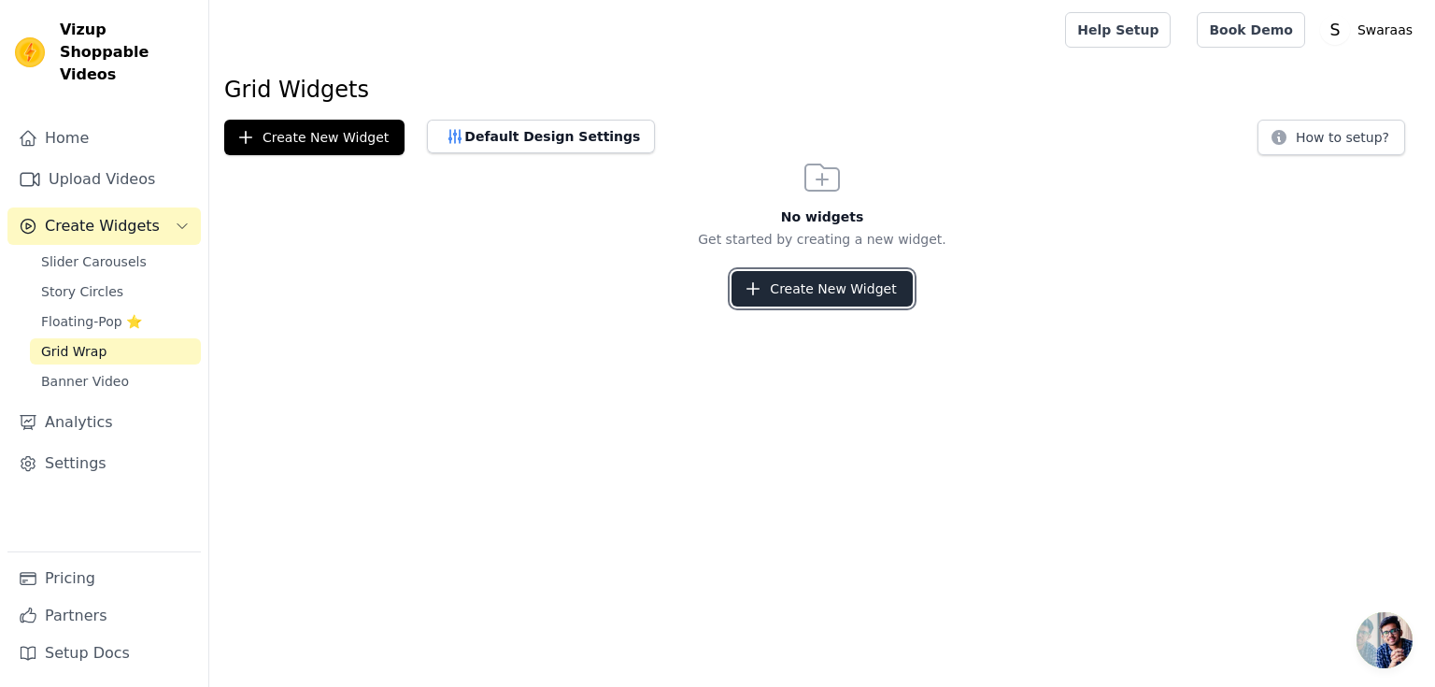
click at [823, 291] on button "Create New Widget" at bounding box center [822, 289] width 180 height 36
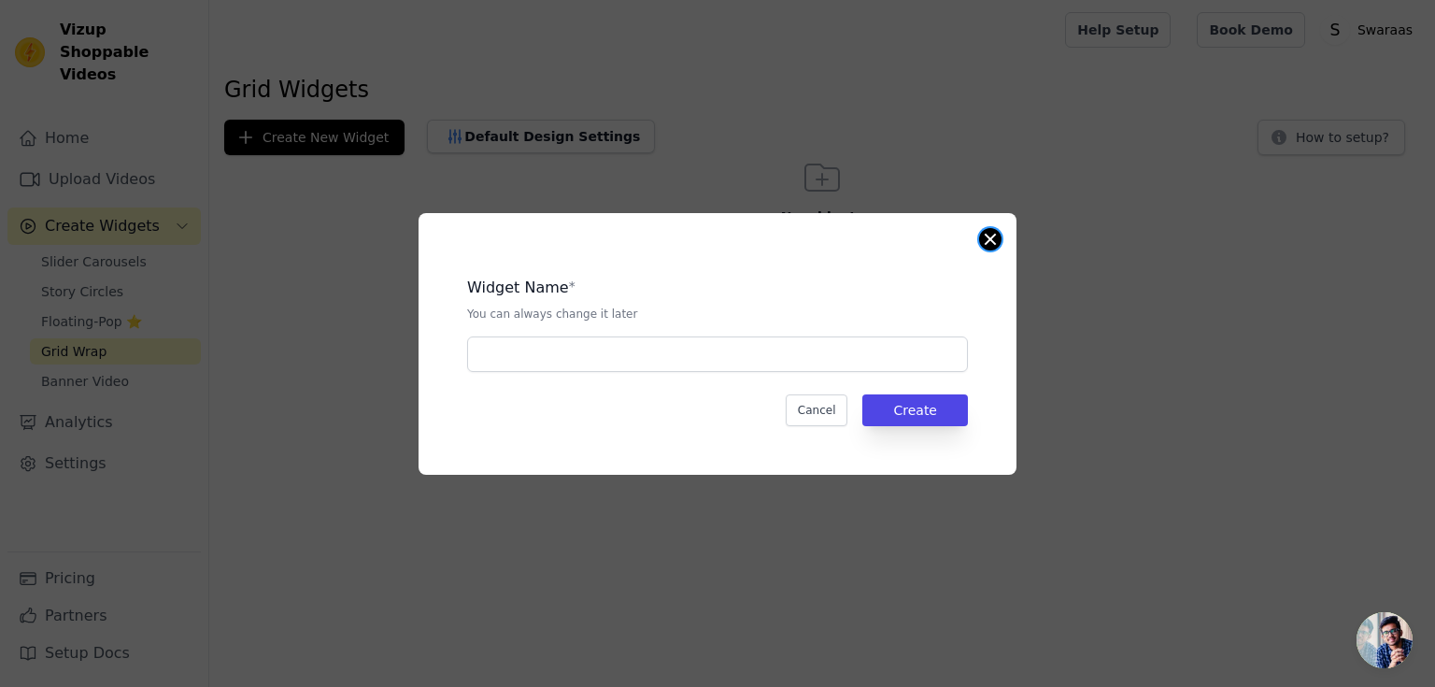
click at [996, 239] on button "Close modal" at bounding box center [990, 239] width 22 height 22
